Goal: Transaction & Acquisition: Purchase product/service

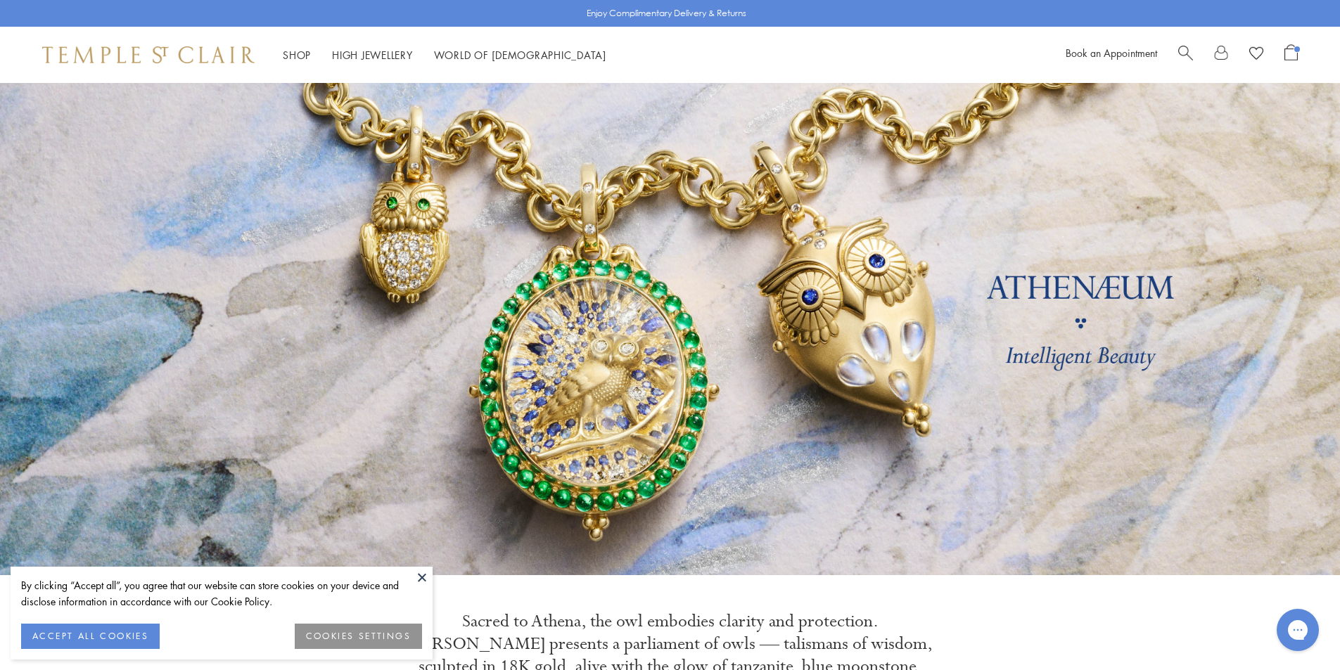
click at [424, 580] on button at bounding box center [422, 577] width 21 height 21
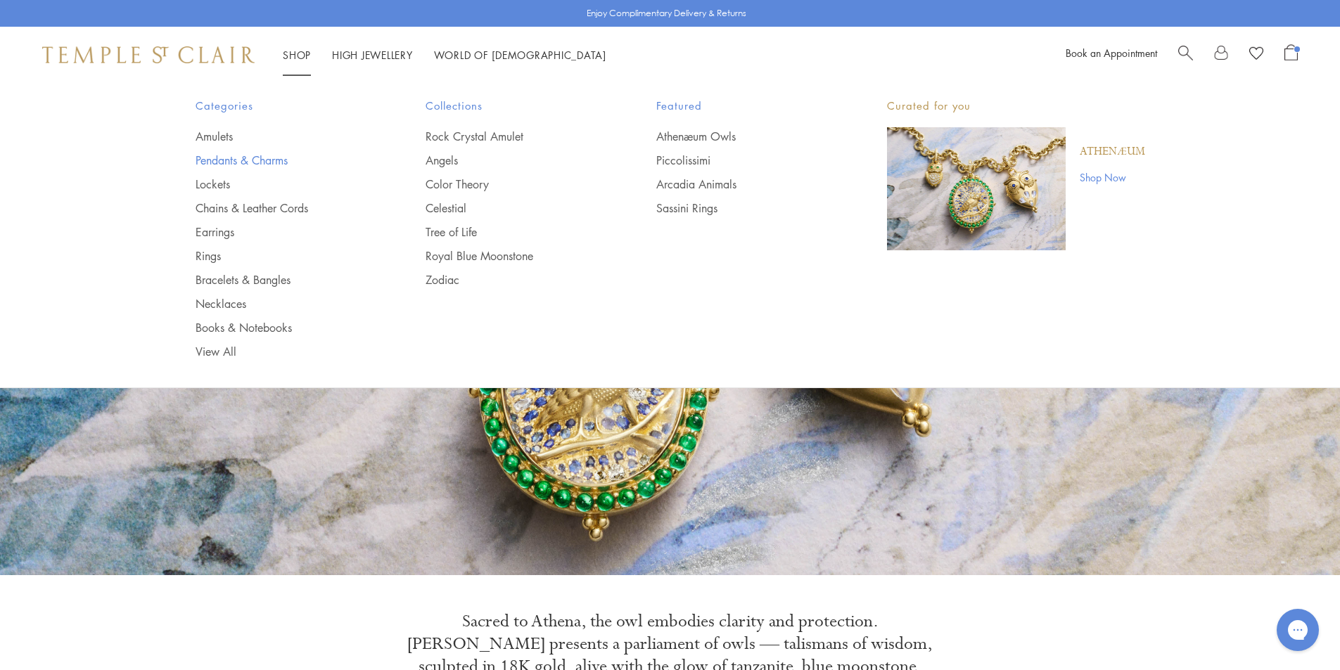
click at [234, 159] on link "Pendants & Charms" at bounding box center [283, 160] width 174 height 15
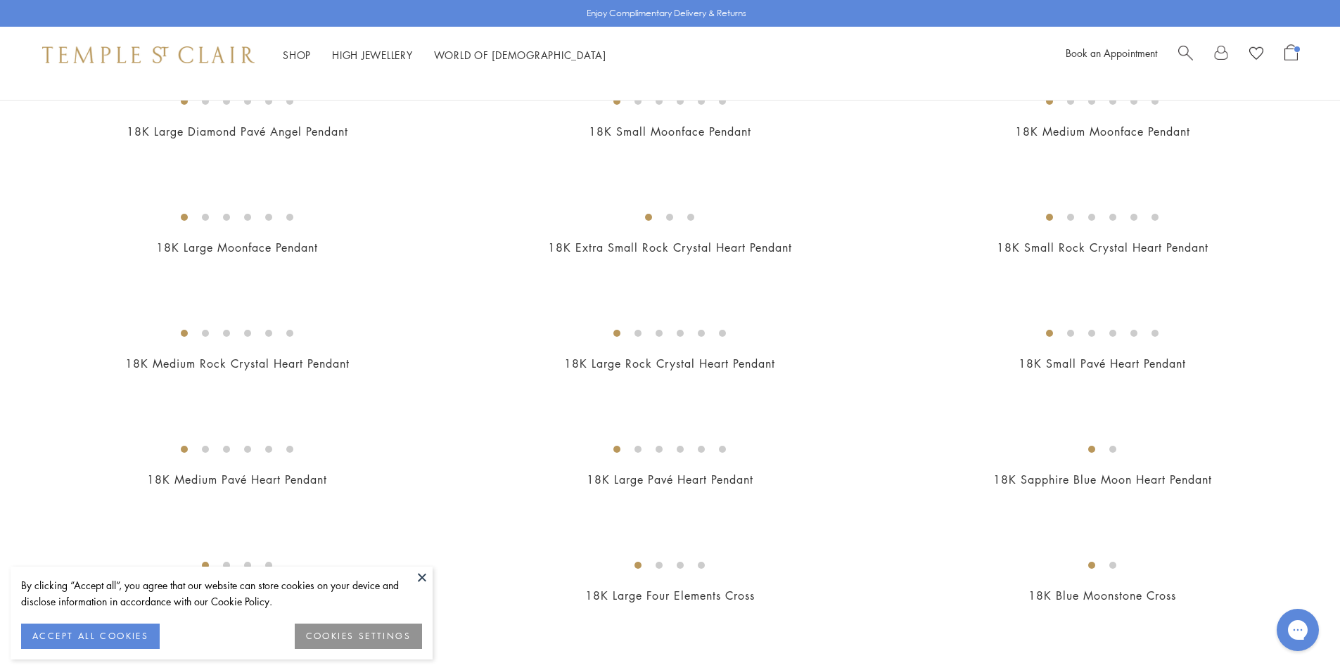
click at [426, 575] on button at bounding box center [422, 577] width 21 height 21
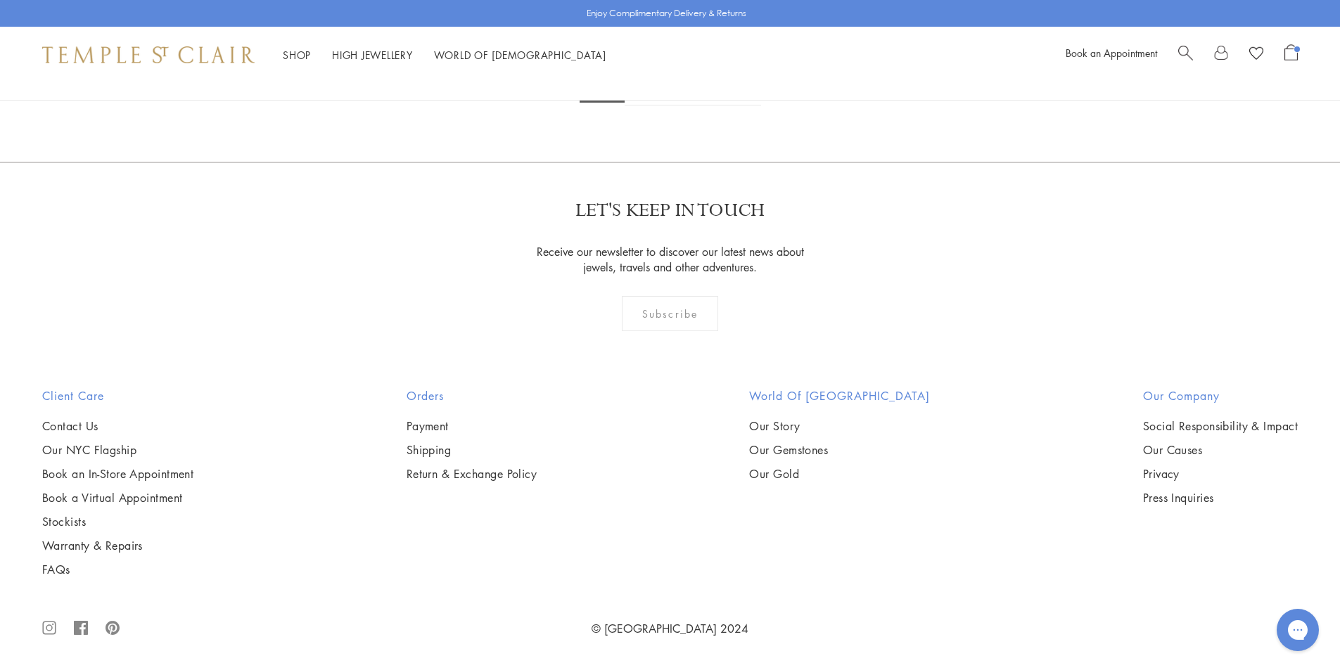
scroll to position [3658, 0]
click at [0, 0] on img at bounding box center [0, 0] width 0 height 0
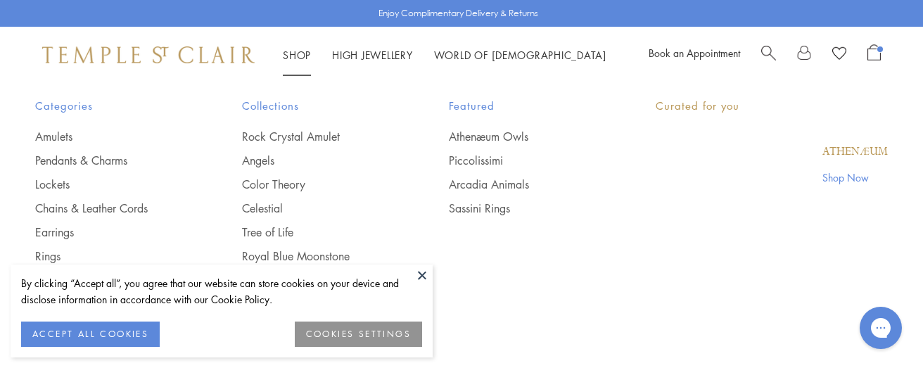
scroll to position [83, 0]
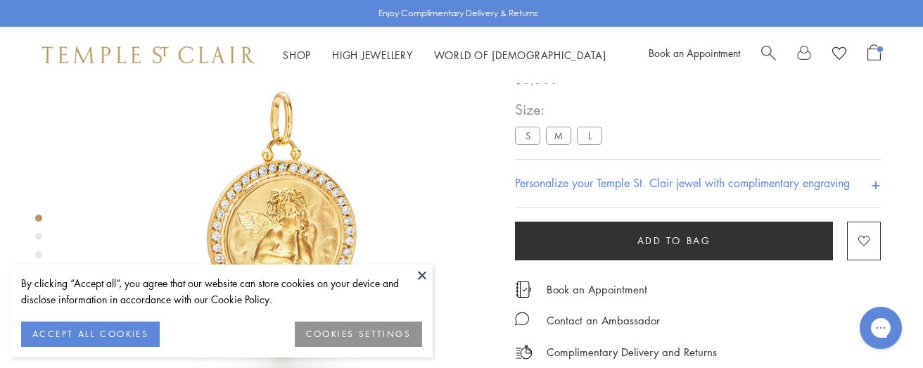
click at [417, 277] on button at bounding box center [422, 275] width 21 height 21
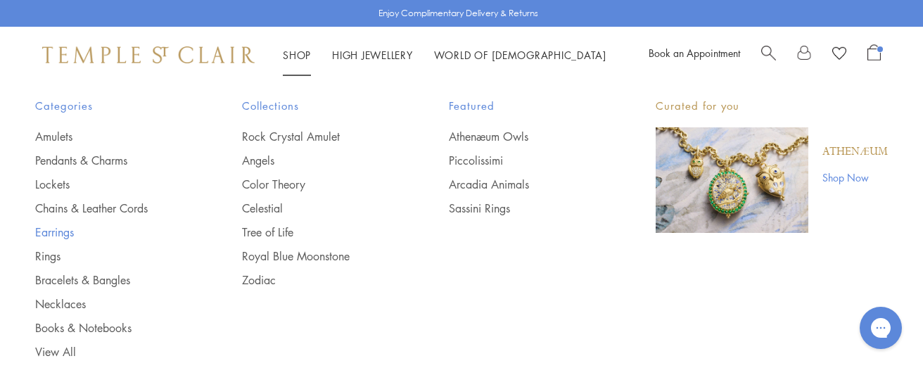
scroll to position [224, 0]
click at [51, 279] on link "Bracelets & Bangles" at bounding box center [110, 279] width 151 height 15
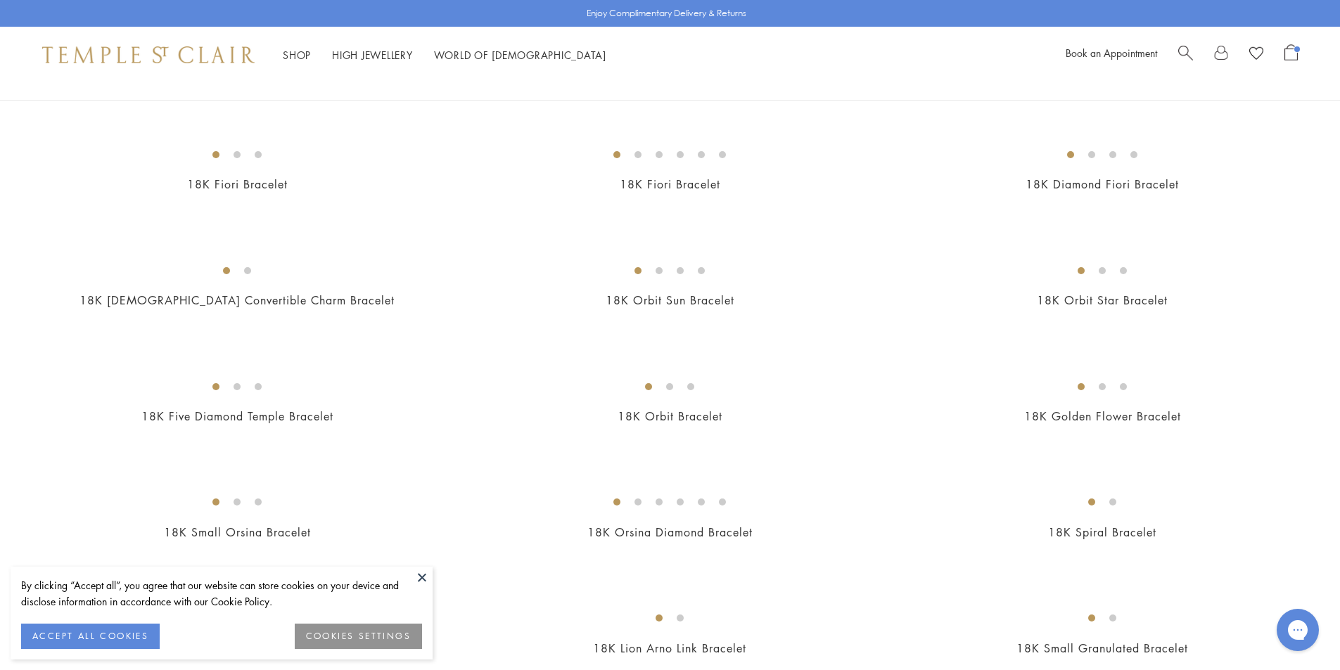
click at [418, 579] on button at bounding box center [422, 577] width 21 height 21
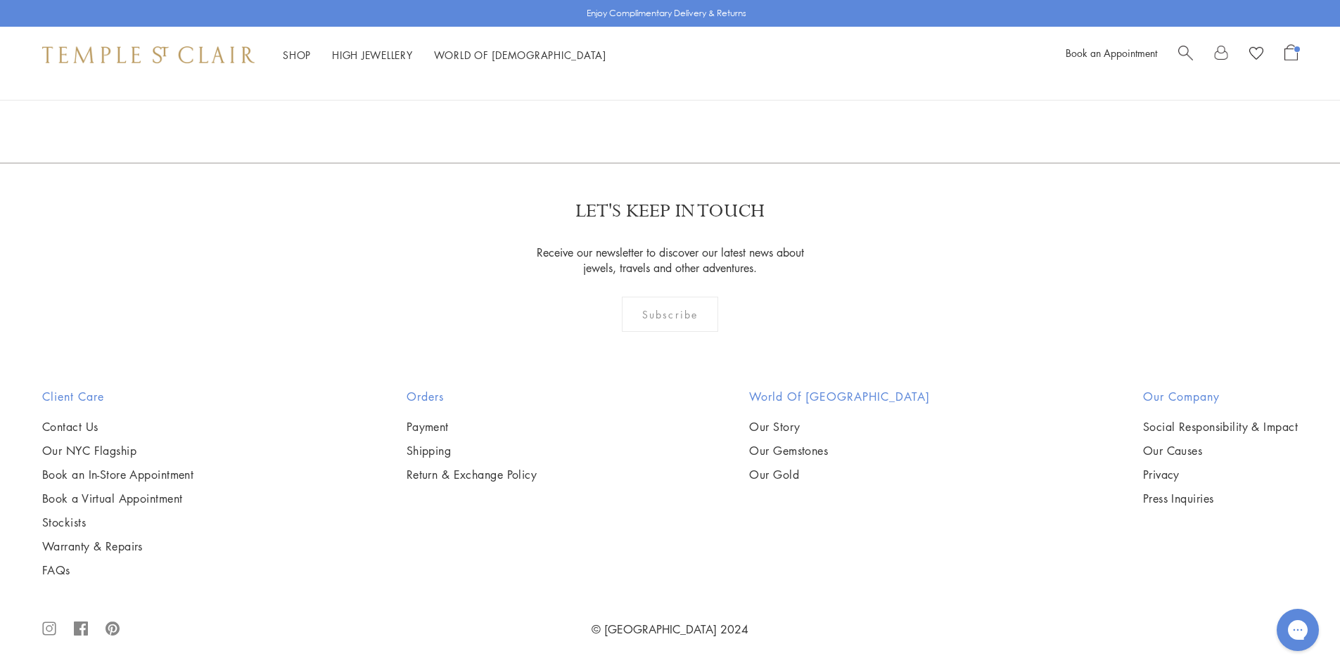
scroll to position [4151, 0]
